Goal: Information Seeking & Learning: Check status

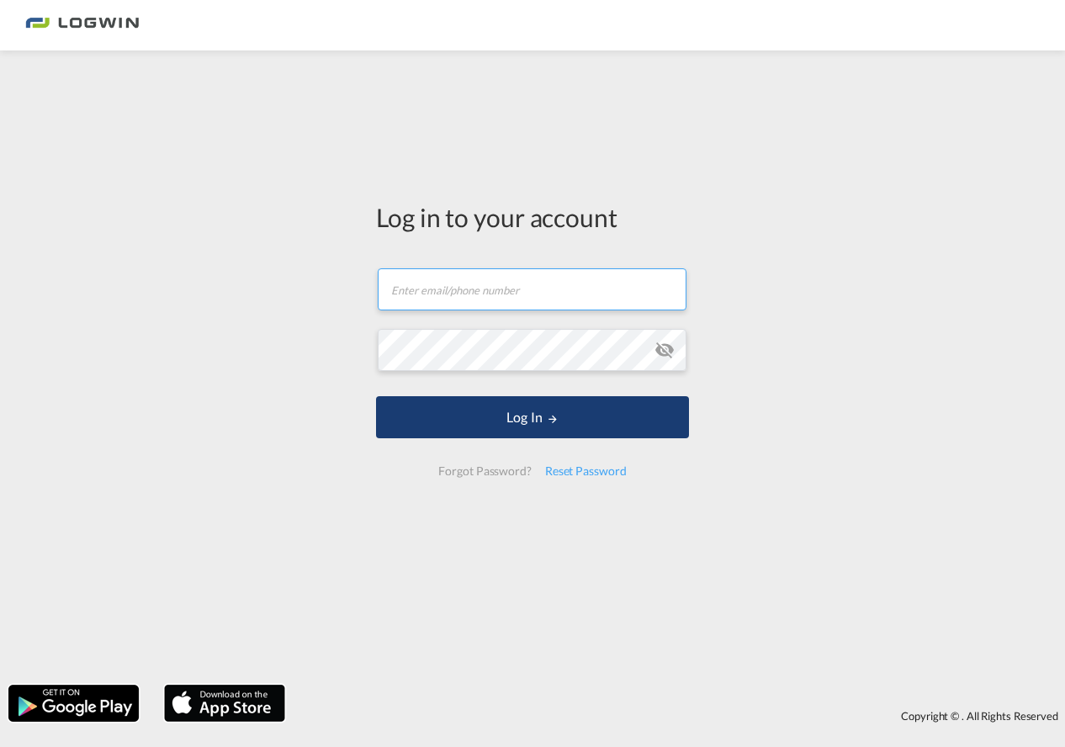
type input "[PERSON_NAME][EMAIL_ADDRESS][PERSON_NAME][DOMAIN_NAME]"
click at [505, 427] on button "Log In" at bounding box center [532, 417] width 313 height 42
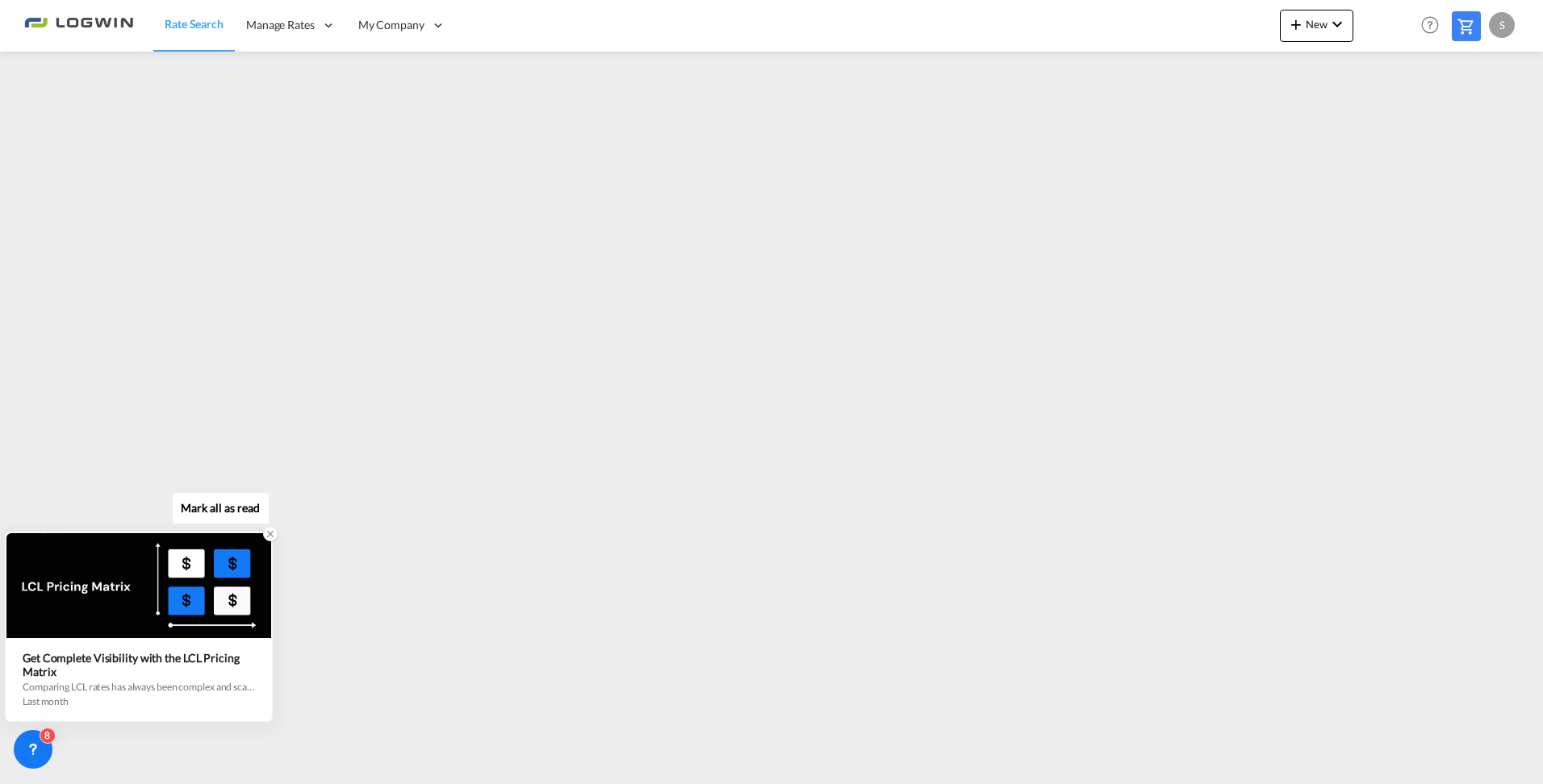
click at [163, 700] on div "last month" at bounding box center [139, 701] width 232 height 12
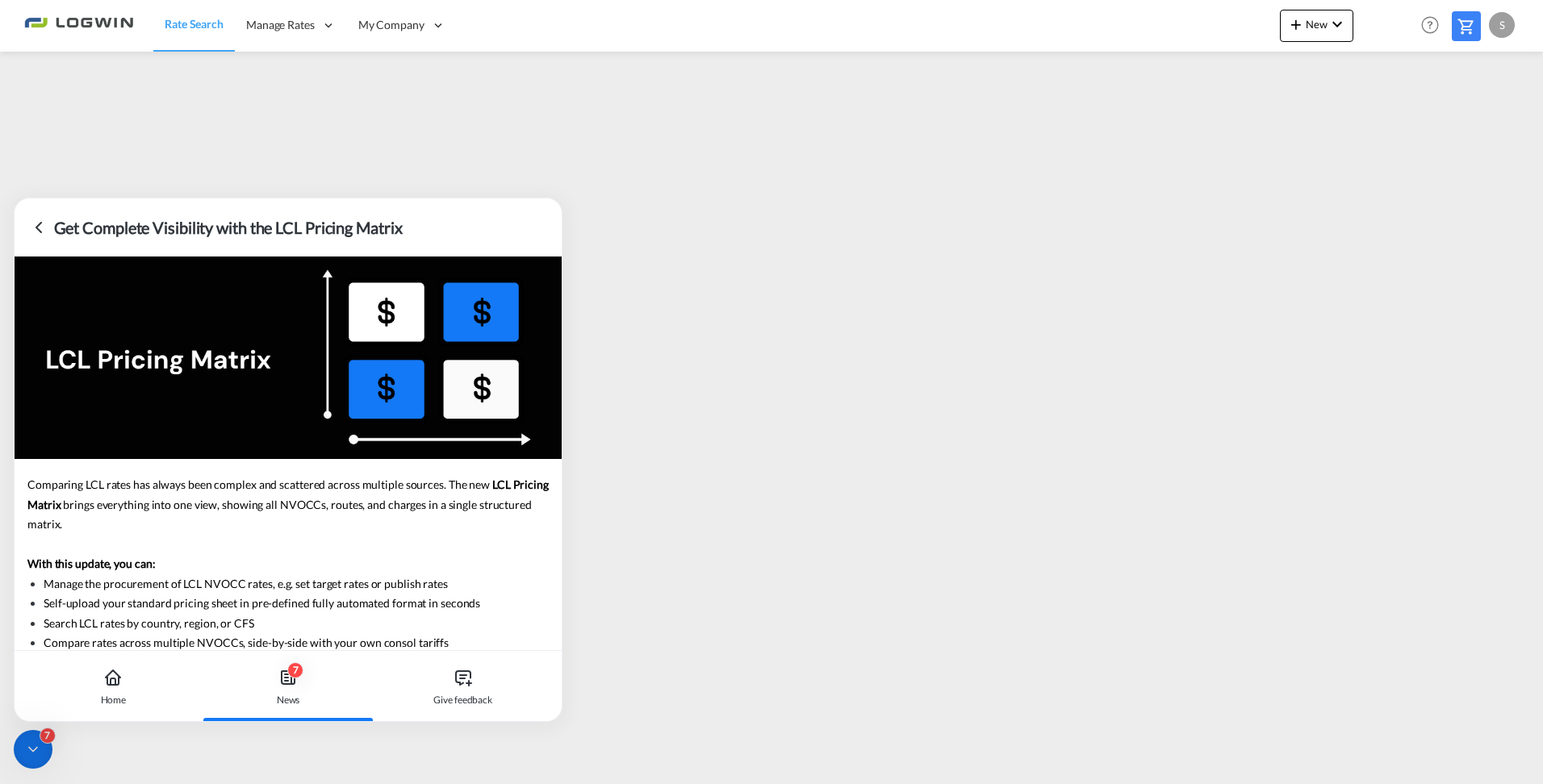
click at [37, 229] on icon at bounding box center [38, 227] width 5 height 10
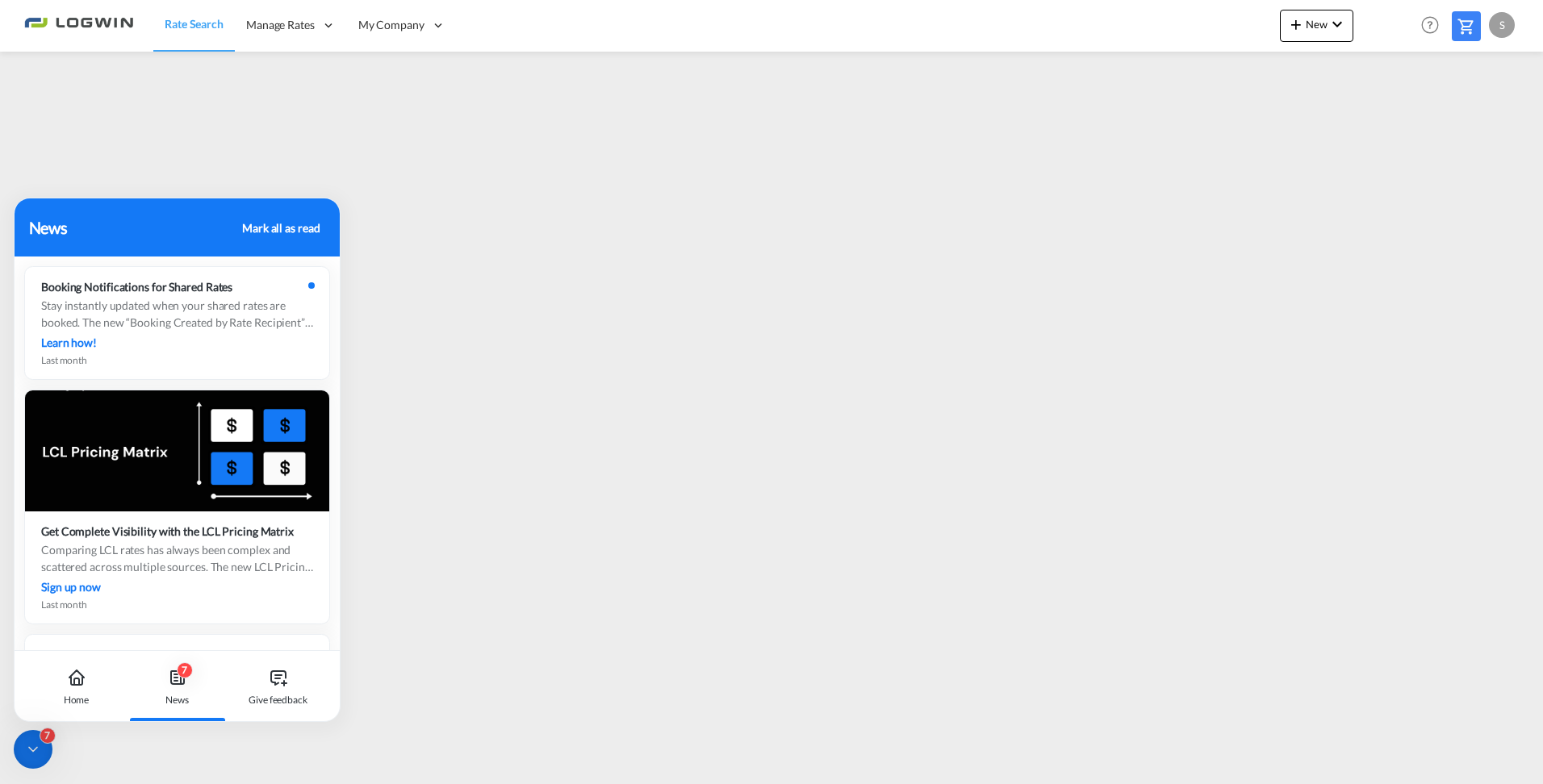
click at [303, 229] on div "Mark all as read" at bounding box center [280, 228] width 78 height 17
click at [302, 238] on div "News Mark all as read" at bounding box center [177, 227] width 297 height 24
click at [303, 230] on div "Mark all as read" at bounding box center [280, 228] width 78 height 17
click at [299, 227] on div "Mark all as read" at bounding box center [280, 228] width 78 height 17
click at [25, 715] on div at bounding box center [33, 749] width 38 height 38
